Goal: Transaction & Acquisition: Purchase product/service

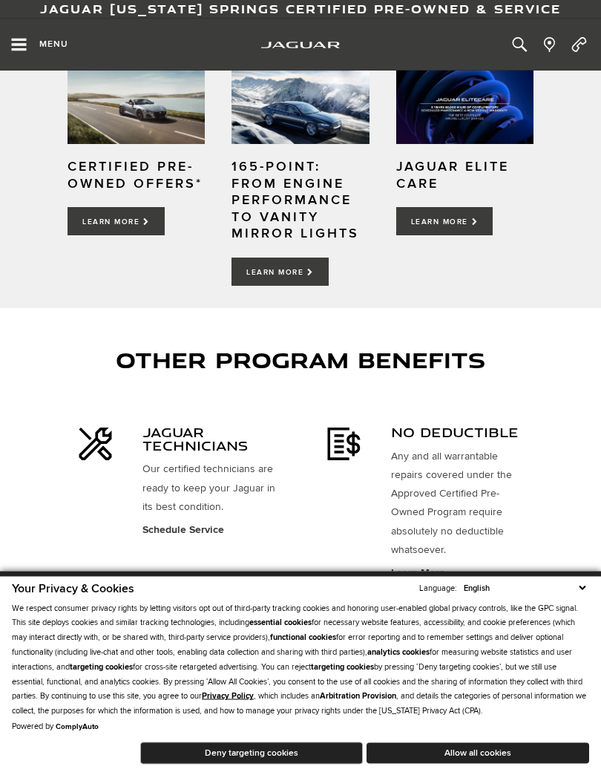
scroll to position [497, 0]
click at [495, 712] on button "Allow all cookies" at bounding box center [478, 753] width 223 height 21
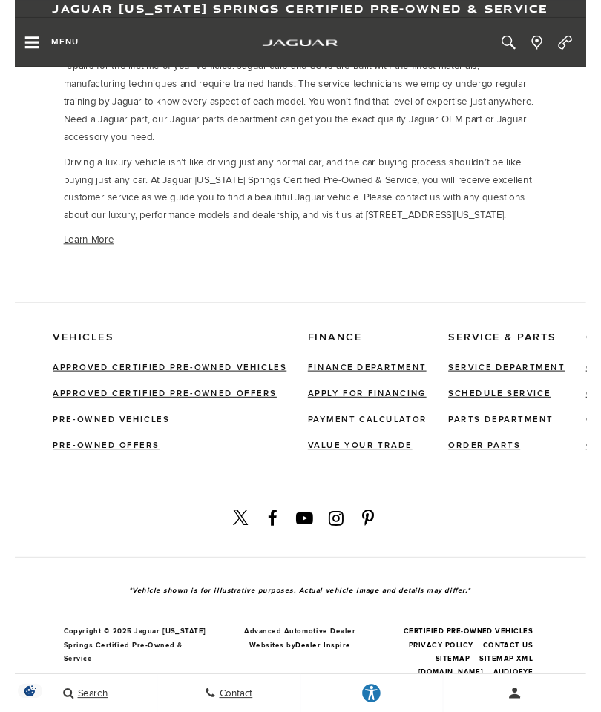
scroll to position [2862, 1]
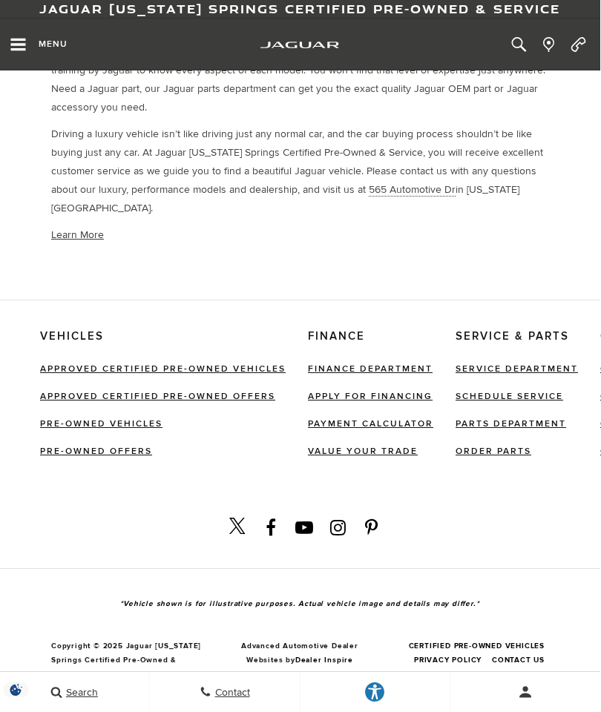
click at [264, 330] on li "Vehicles Approved Certified Pre-Owned Vehicles Approved Certified Pre-Owned Off…" at bounding box center [174, 401] width 268 height 142
click at [234, 364] on link "Approved Certified Pre-Owned Vehicles" at bounding box center [163, 369] width 246 height 11
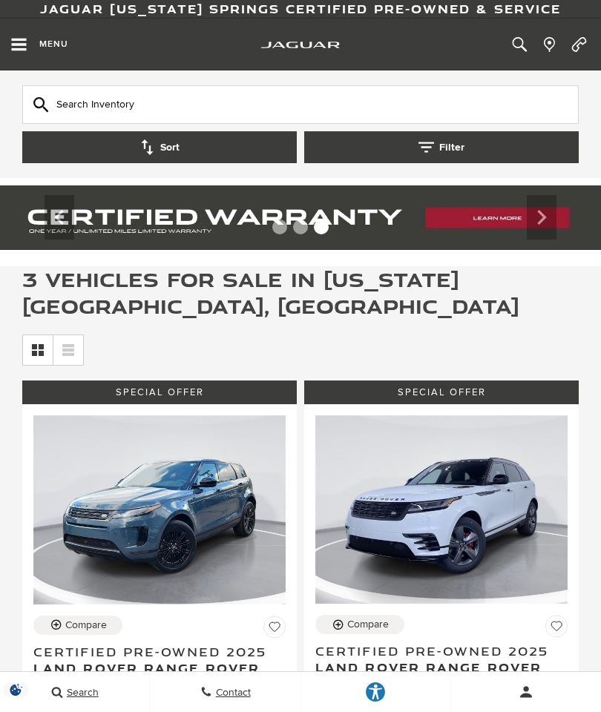
click at [12, 48] on icon "Open the main navigation menu" at bounding box center [19, 44] width 15 height 13
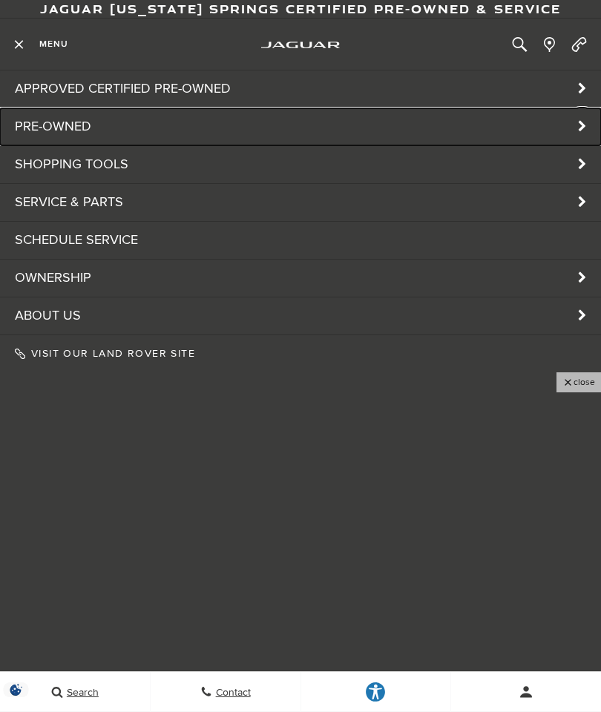
click at [126, 137] on link "Pre-Owned" at bounding box center [300, 126] width 601 height 37
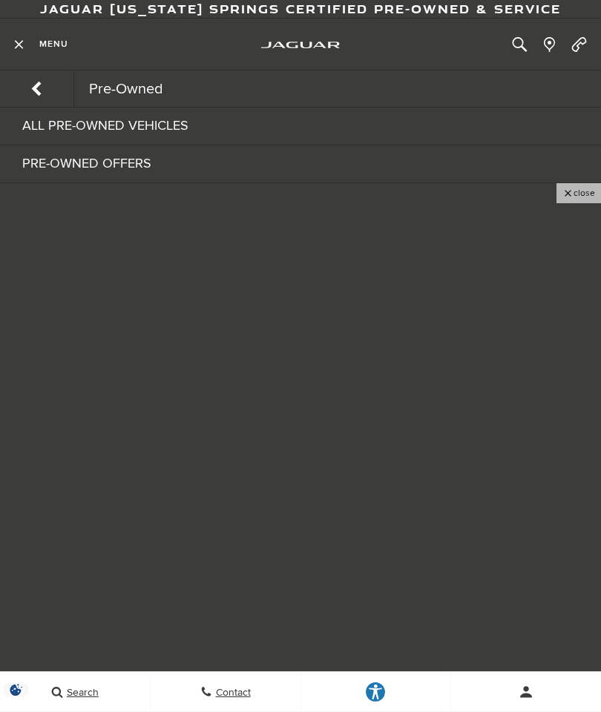
click at [214, 115] on link "All Pre-Owned Vehicles" at bounding box center [300, 126] width 601 height 37
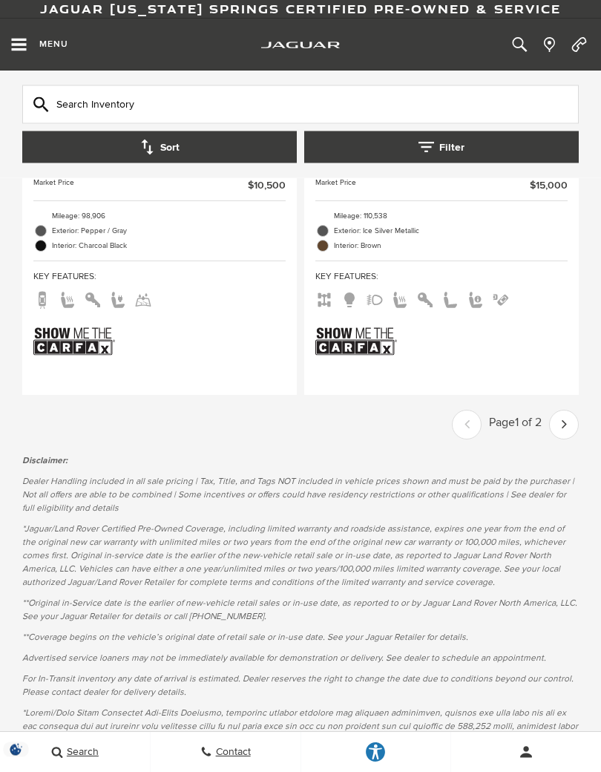
scroll to position [5783, 0]
click at [563, 436] on icon "next page" at bounding box center [564, 424] width 5 height 24
